Goal: Task Accomplishment & Management: Manage account settings

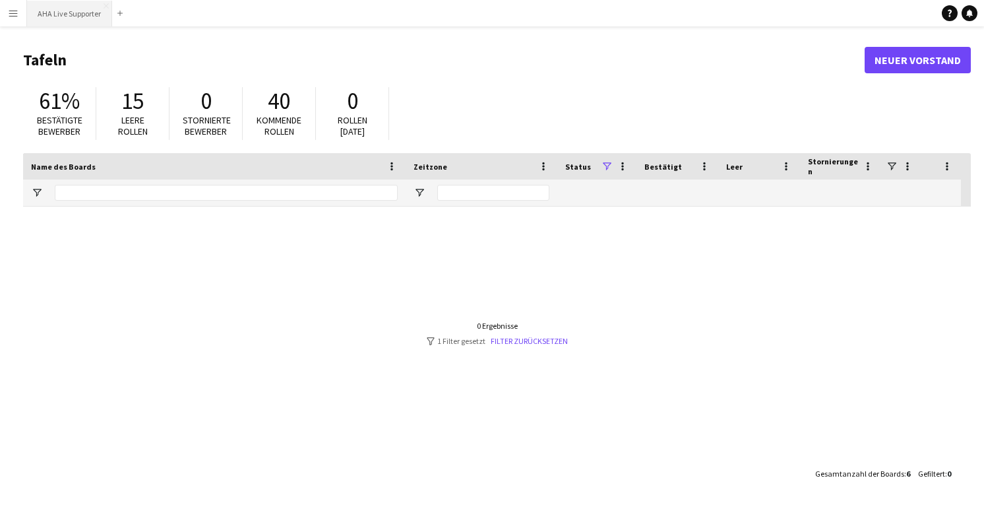
click at [66, 18] on button "AHA Live Supporter Schließen" at bounding box center [69, 14] width 85 height 26
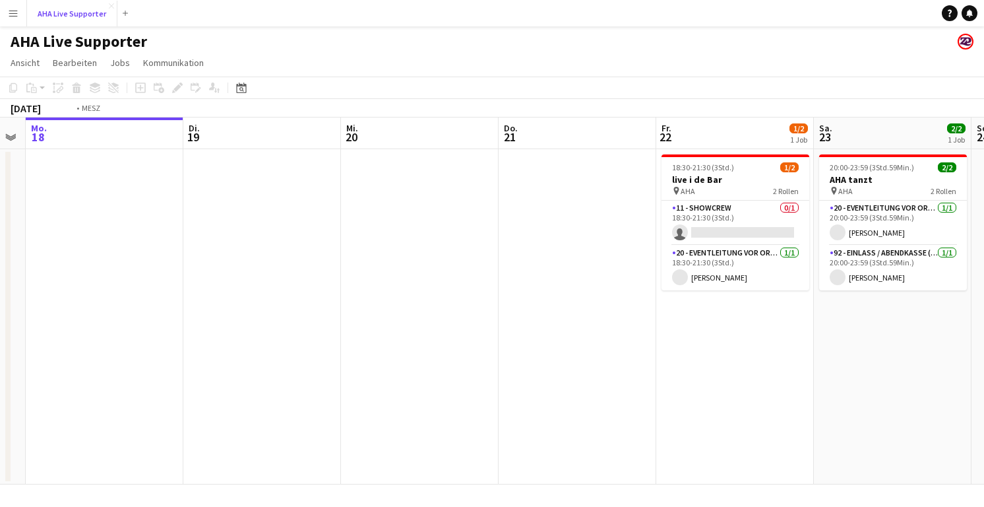
scroll to position [0, 470]
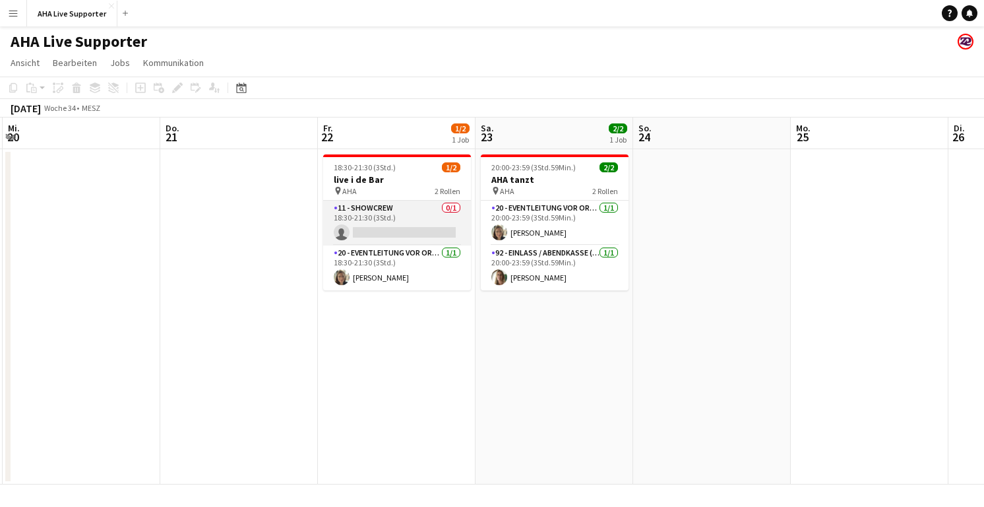
click at [369, 203] on app-card-role "11 - Showcrew 0/1 18:30-21:30 (3Std.) single-neutral-actions" at bounding box center [397, 223] width 148 height 45
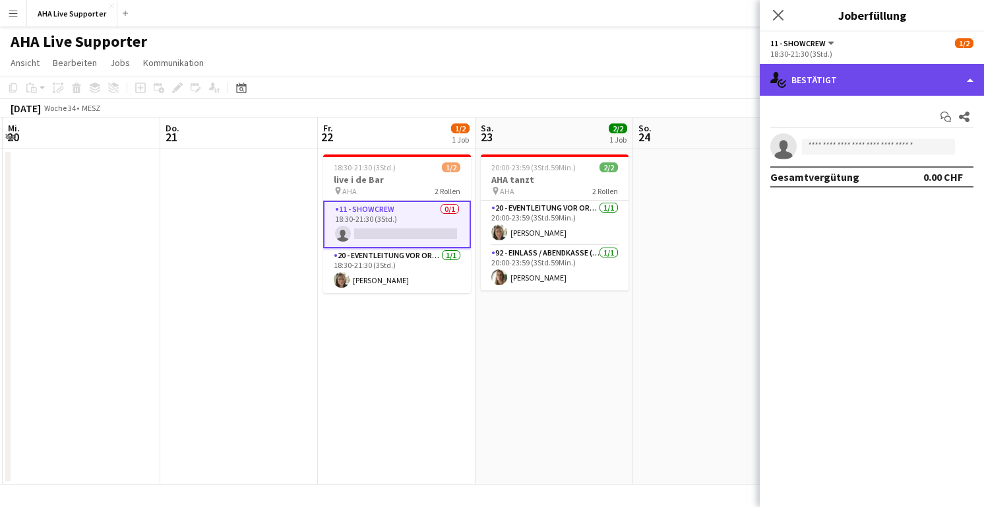
click at [932, 74] on div "single-neutral-actions-check-2 Bestätigt" at bounding box center [872, 80] width 224 height 32
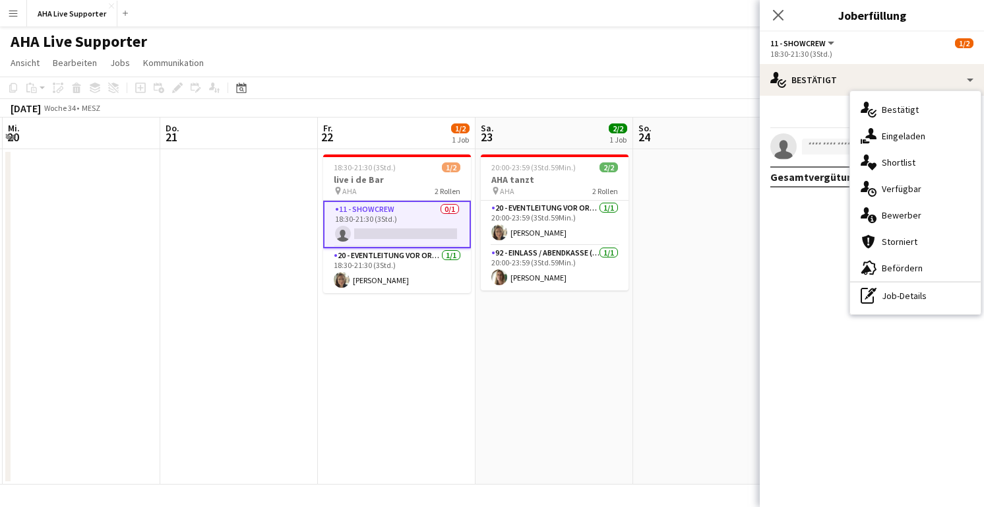
click at [907, 39] on div "11 - Showcrew Alle Rollen 11 - Showcrew 1/2" at bounding box center [872, 43] width 203 height 12
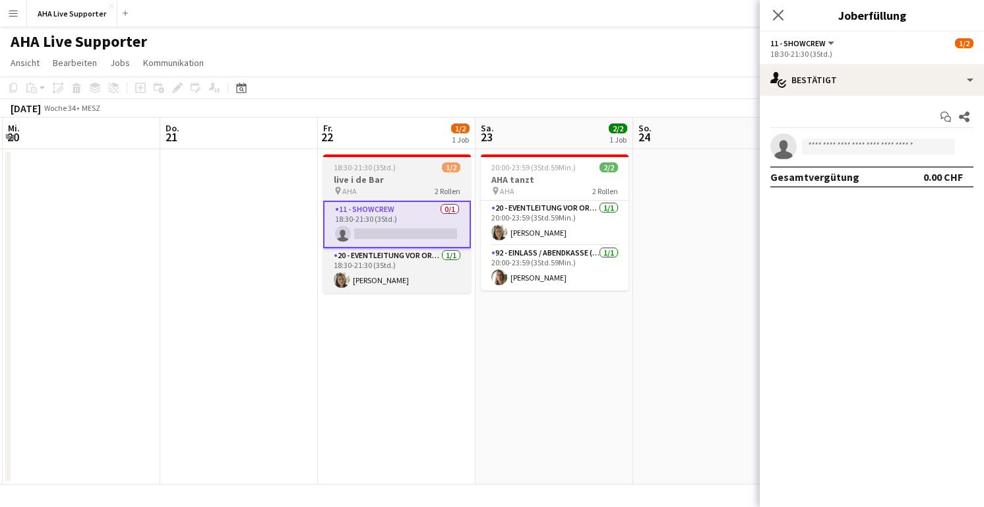
click at [365, 179] on h3 "live i de Bar" at bounding box center [397, 180] width 148 height 12
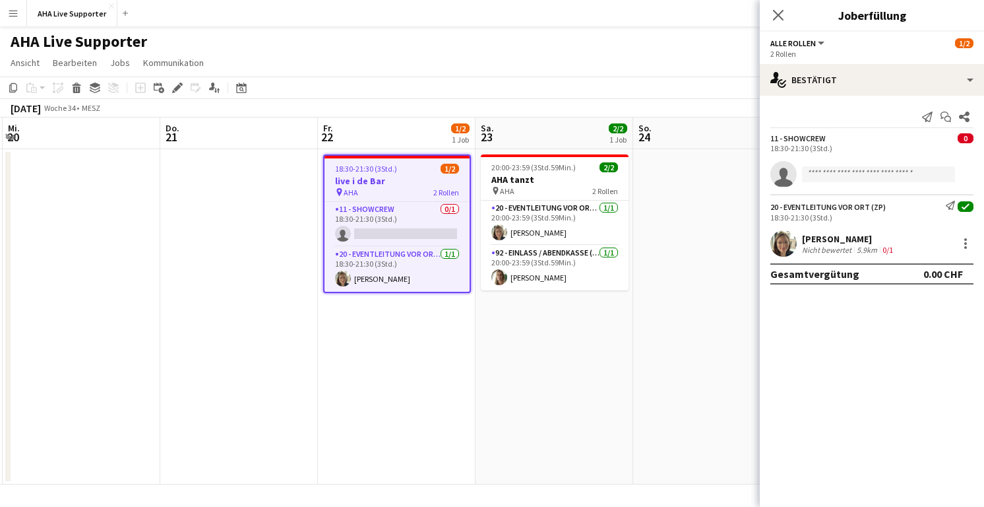
click at [965, 205] on icon "check" at bounding box center [966, 206] width 8 height 8
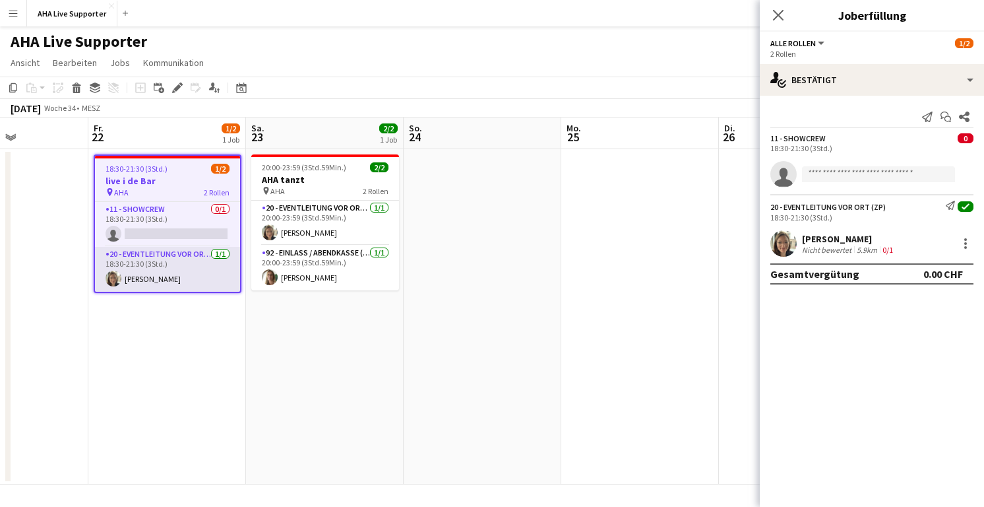
scroll to position [0, 388]
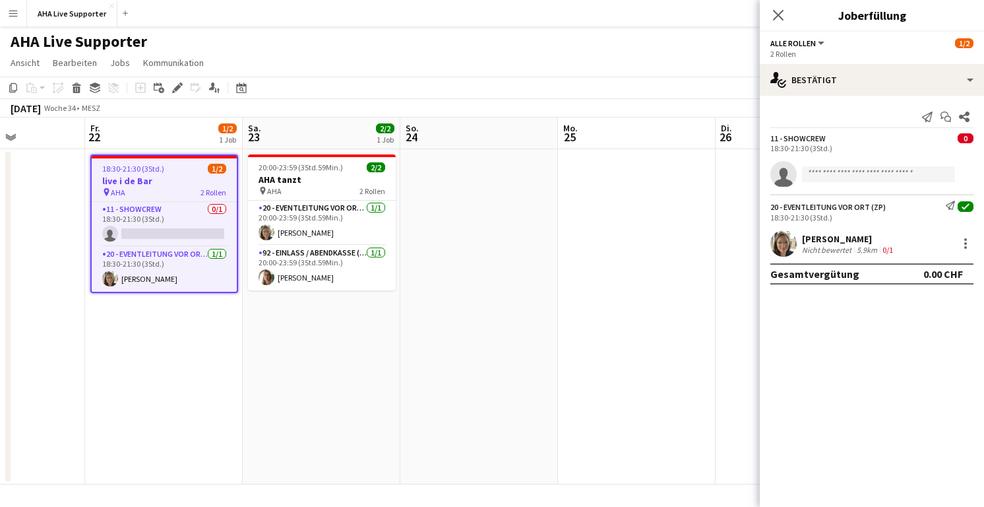
click at [133, 198] on app-job-card "18:30-21:30 (3Std.) 1/2 live i de Bar pin AHA 2 Rollen 11 - Showcrew 0/1 18:30-…" at bounding box center [164, 223] width 148 height 139
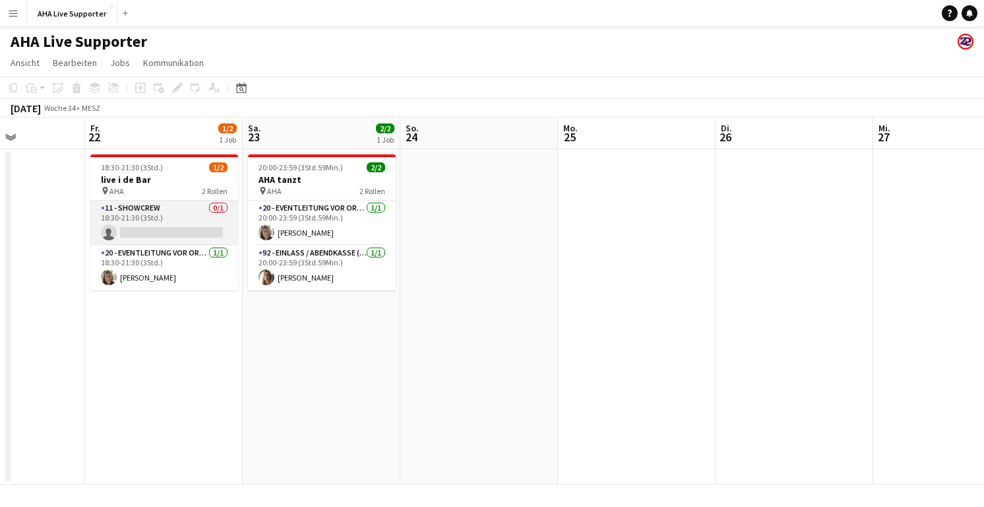
click at [131, 218] on app-card-role "11 - Showcrew 0/1 18:30-21:30 (3Std.) single-neutral-actions" at bounding box center [164, 223] width 148 height 45
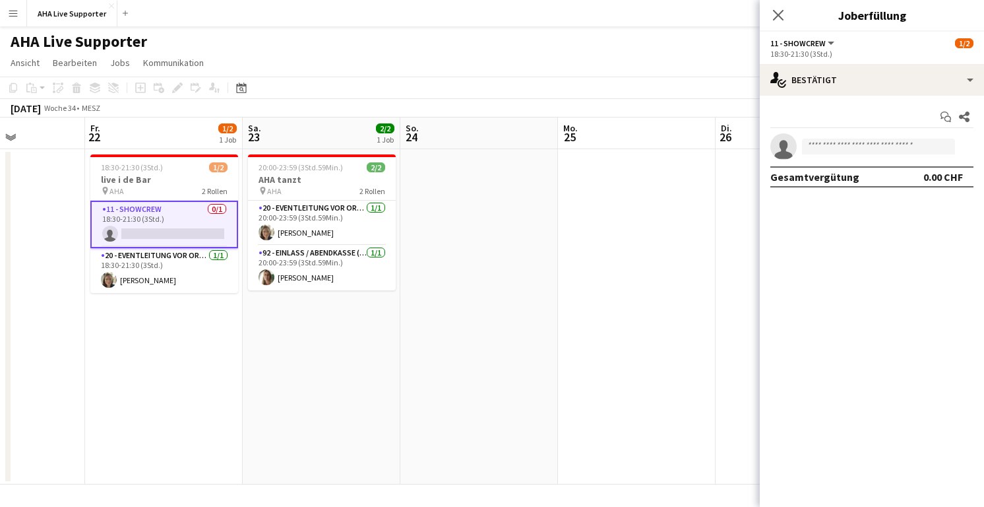
click at [786, 45] on span "11 - Showcrew" at bounding box center [798, 43] width 55 height 10
click at [908, 57] on div "18:30-21:30 (3Std.)" at bounding box center [872, 54] width 203 height 10
click at [962, 37] on div "1/2" at bounding box center [964, 43] width 18 height 12
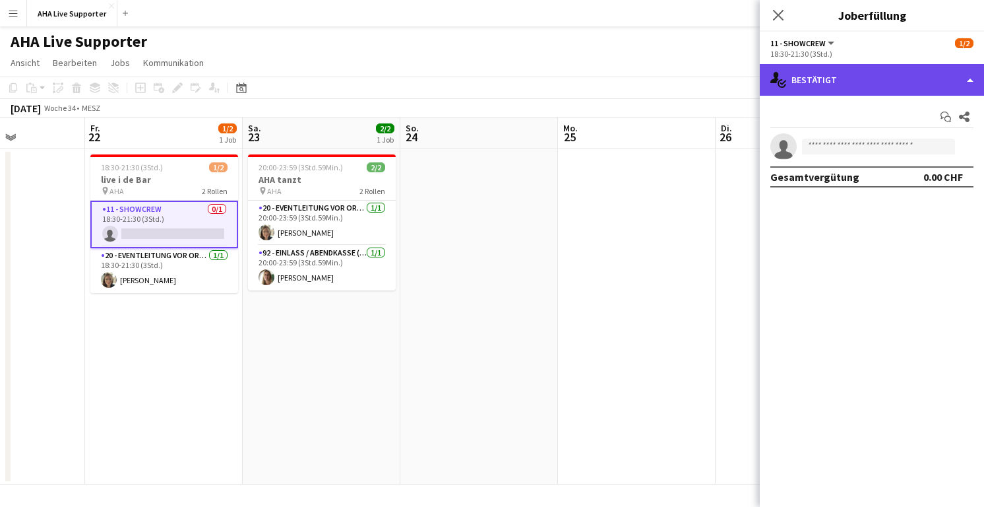
click at [947, 78] on div "single-neutral-actions-check-2 Bestätigt" at bounding box center [872, 80] width 224 height 32
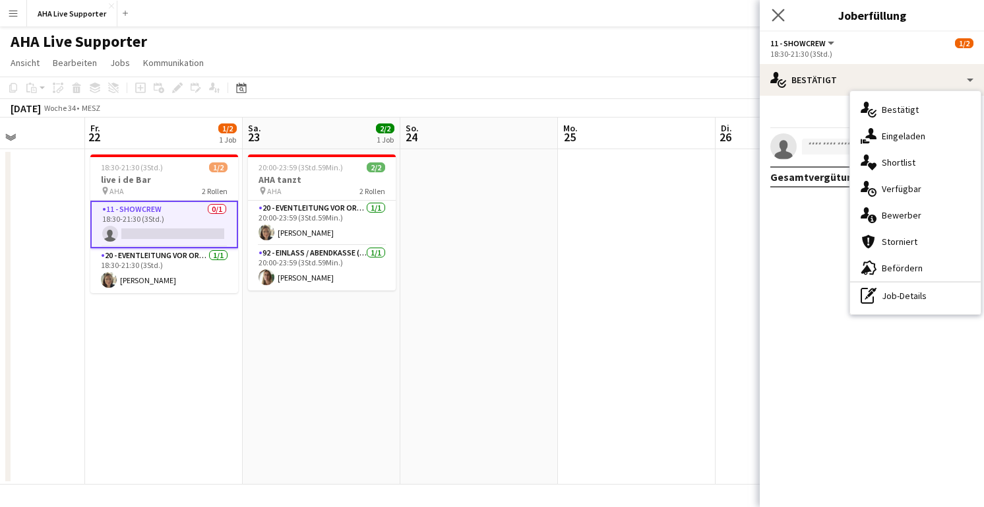
click at [769, 9] on app-icon "Pop-in schließen" at bounding box center [778, 15] width 19 height 19
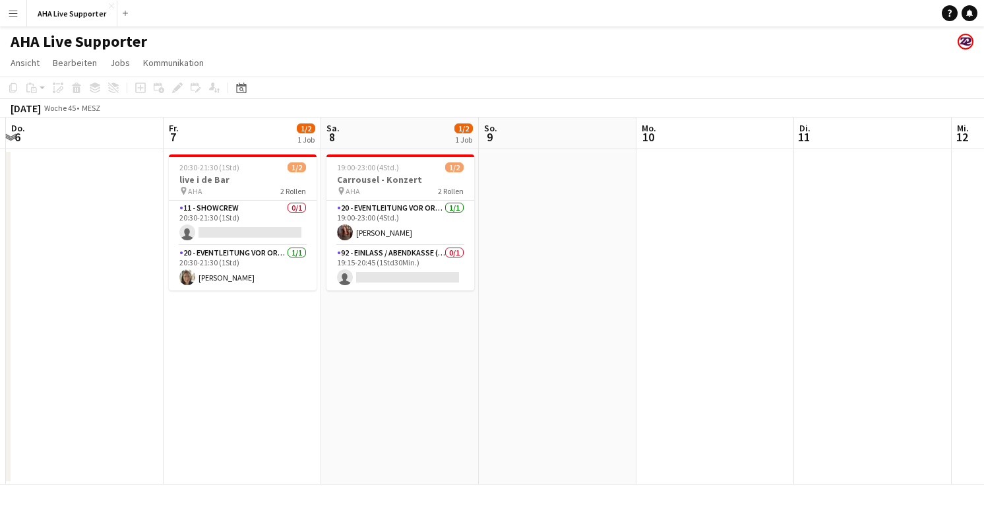
scroll to position [0, 468]
